Goal: Task Accomplishment & Management: Use online tool/utility

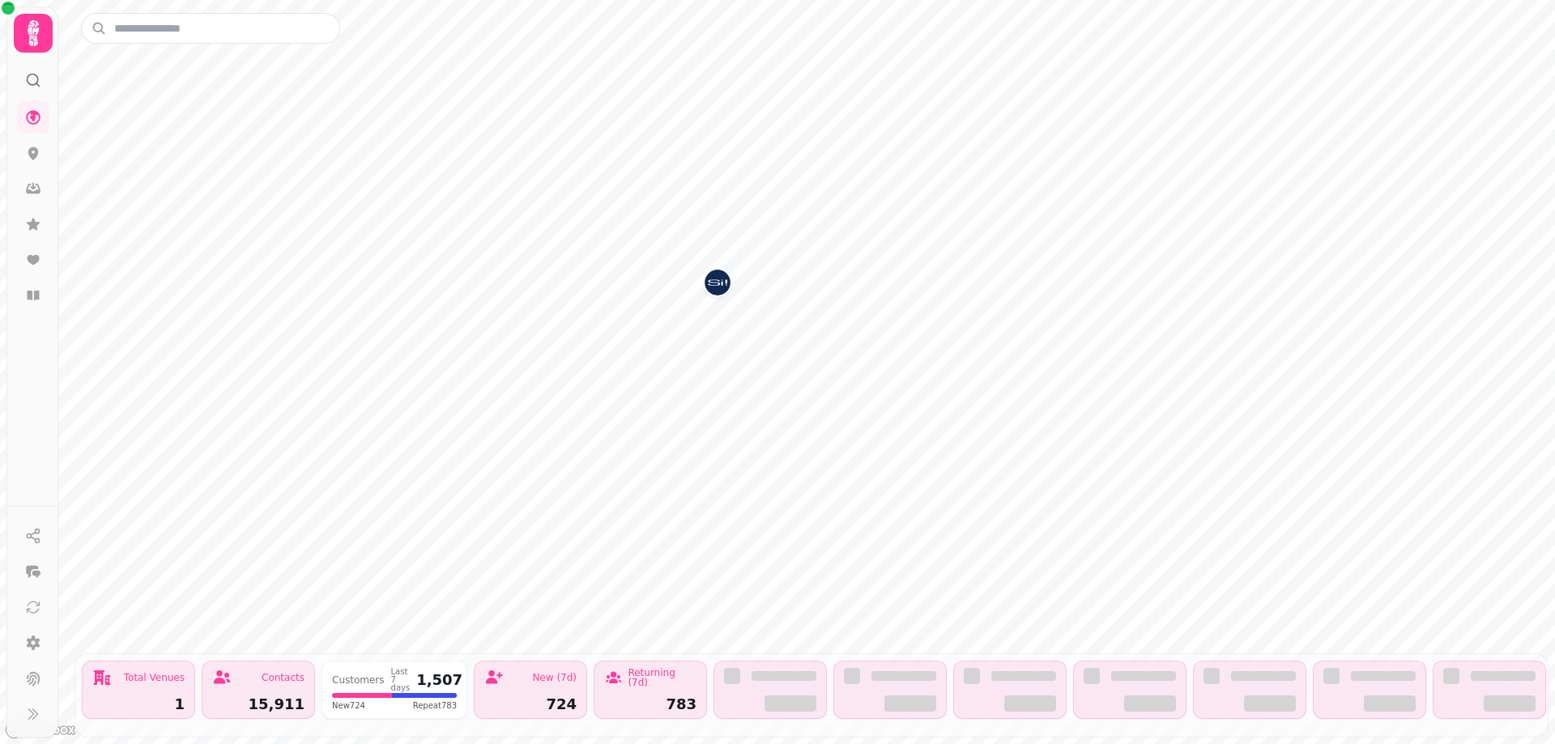
click at [722, 282] on img "Si!" at bounding box center [717, 282] width 25 height 25
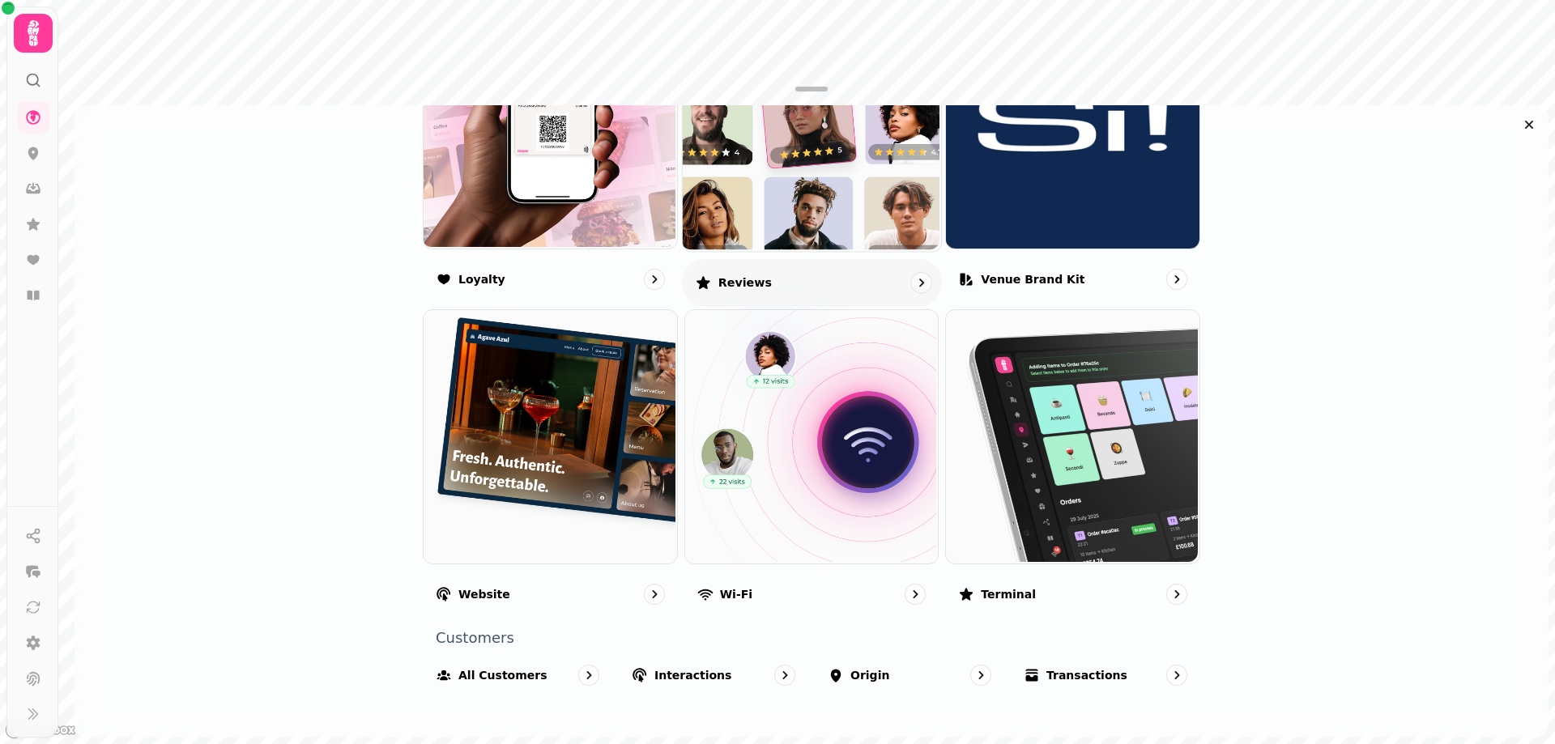
click at [834, 223] on img at bounding box center [809, 120] width 258 height 258
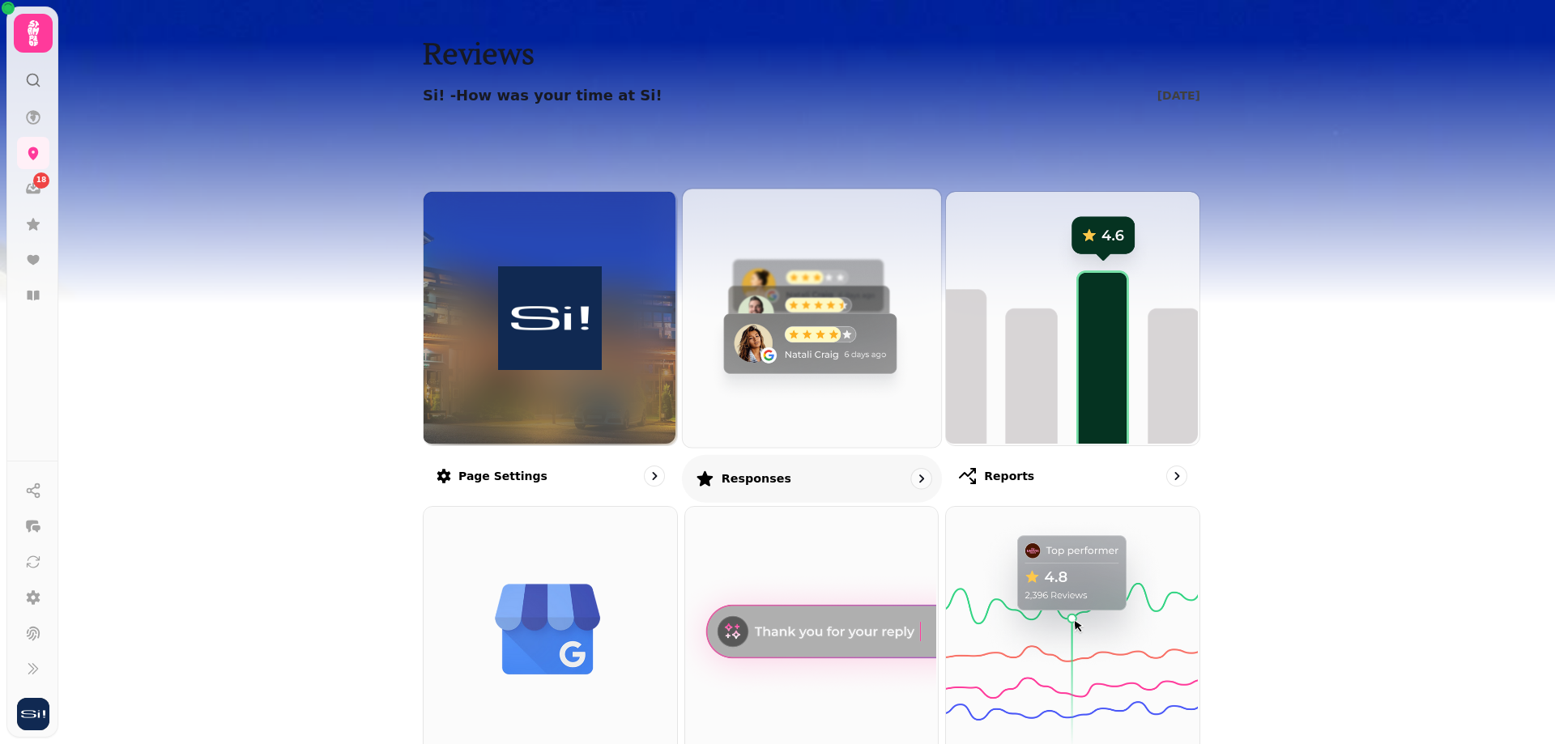
click at [835, 332] on img at bounding box center [809, 316] width 258 height 258
